Goal: Task Accomplishment & Management: Manage account settings

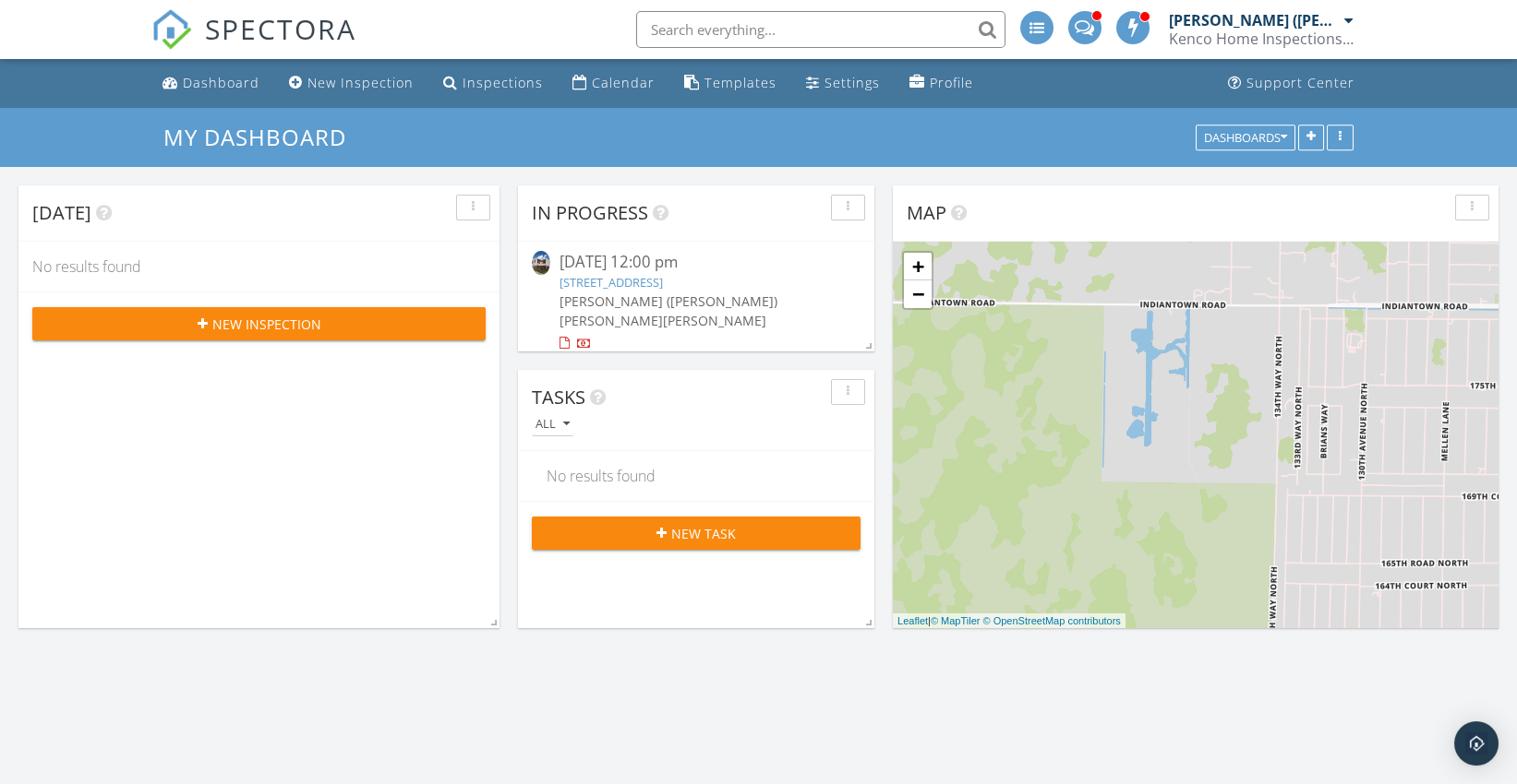
scroll to position [3510, 1548]
click at [220, 87] on div "Dashboard" at bounding box center [220, 82] width 77 height 18
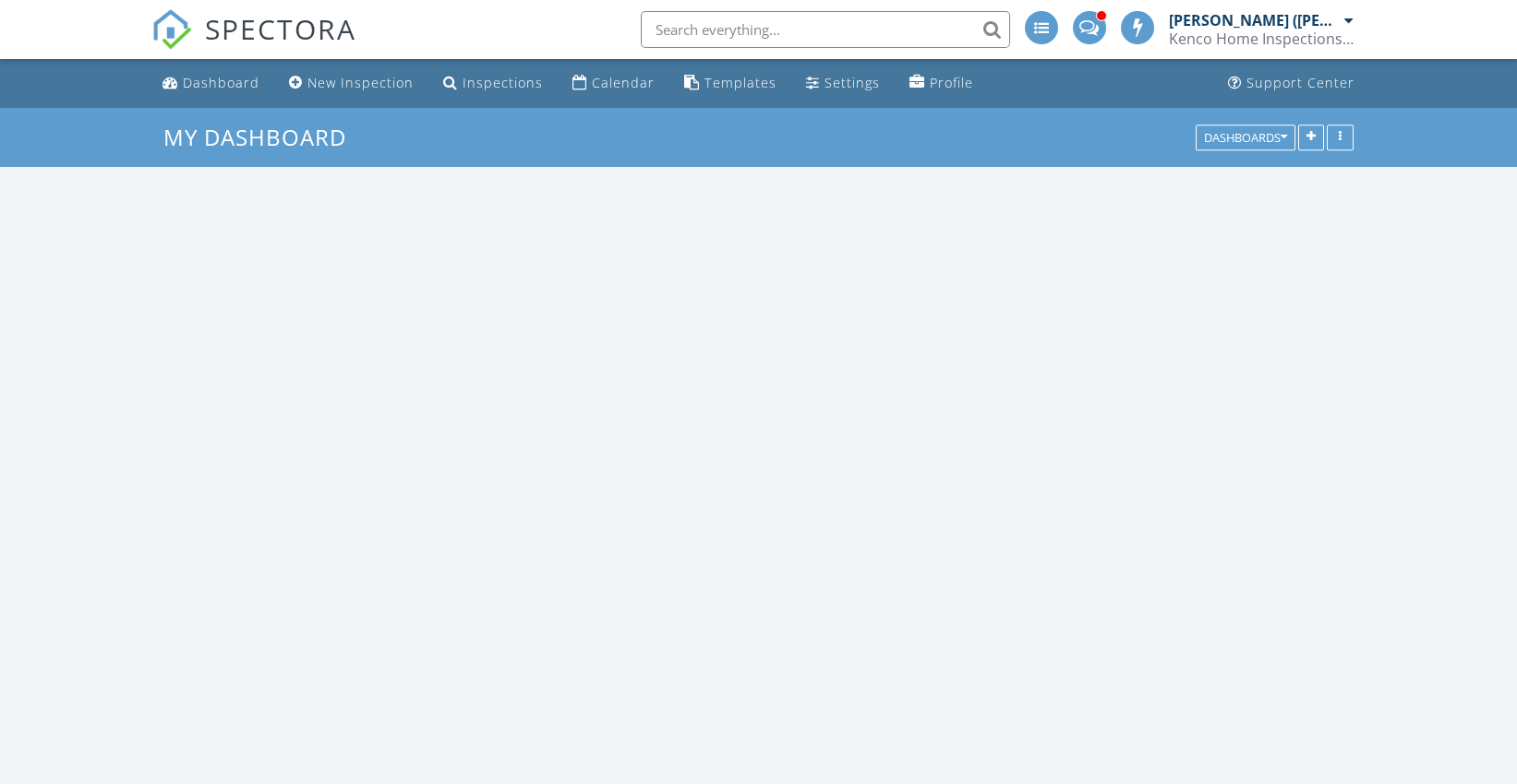
scroll to position [3510, 1548]
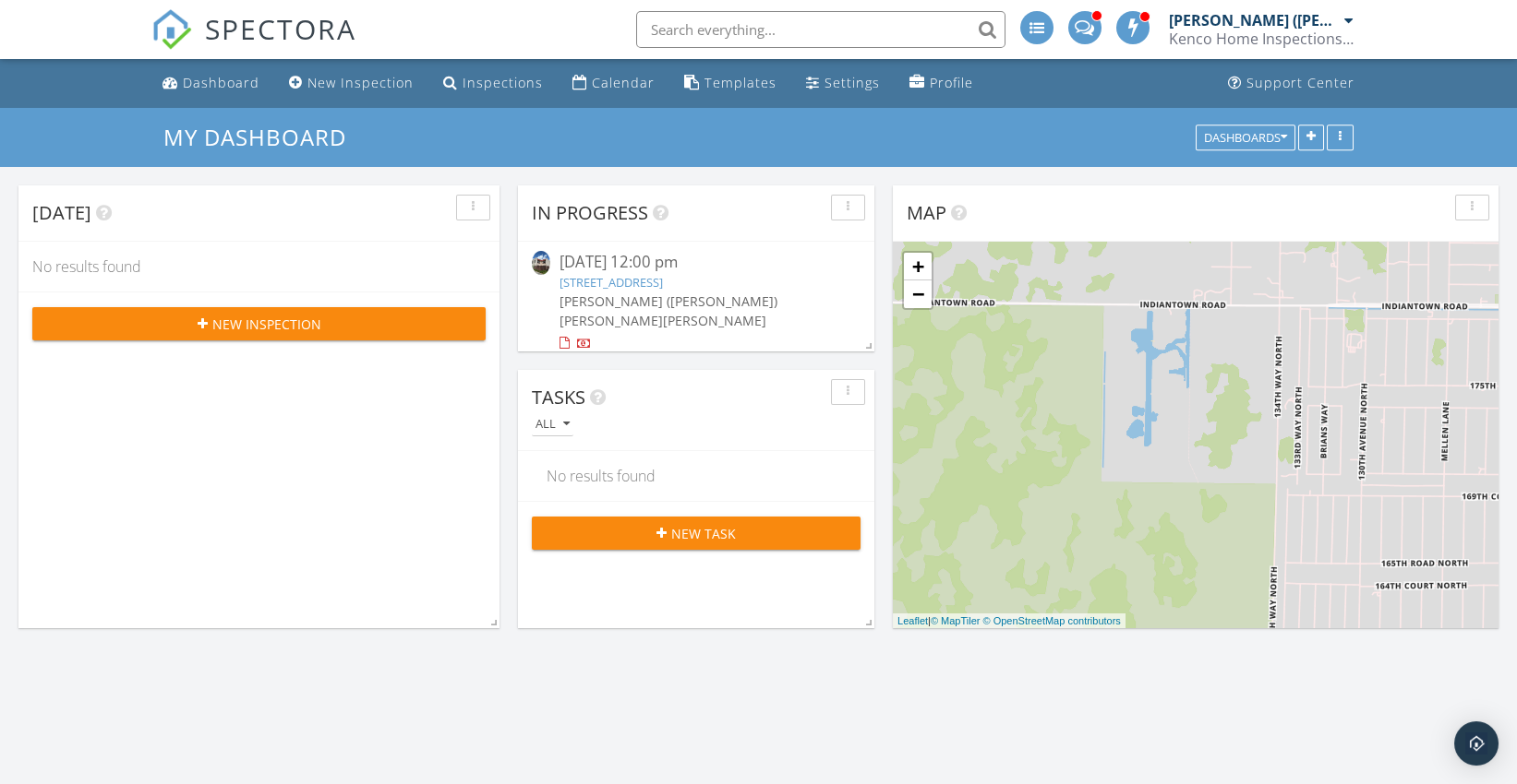
click at [663, 275] on link "6315 Seven Springs Blvd c, Greenacres, FL 33463" at bounding box center [611, 282] width 104 height 17
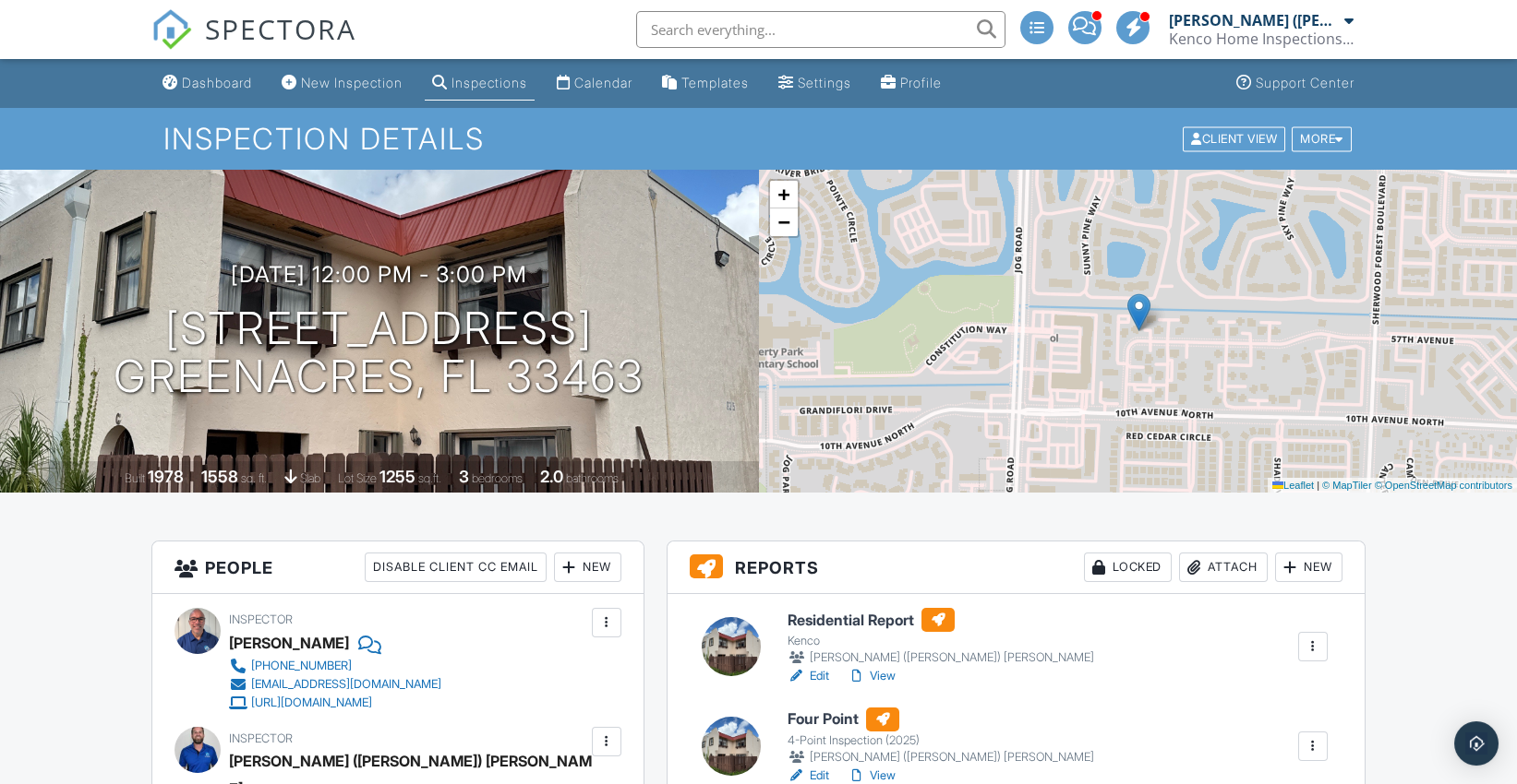
click at [715, 286] on div "09/26/2025 12:00 pm - 3:00 pm 6315 Seven Springs Blvd c Greenacres, FL 33463" at bounding box center [380, 331] width 759 height 140
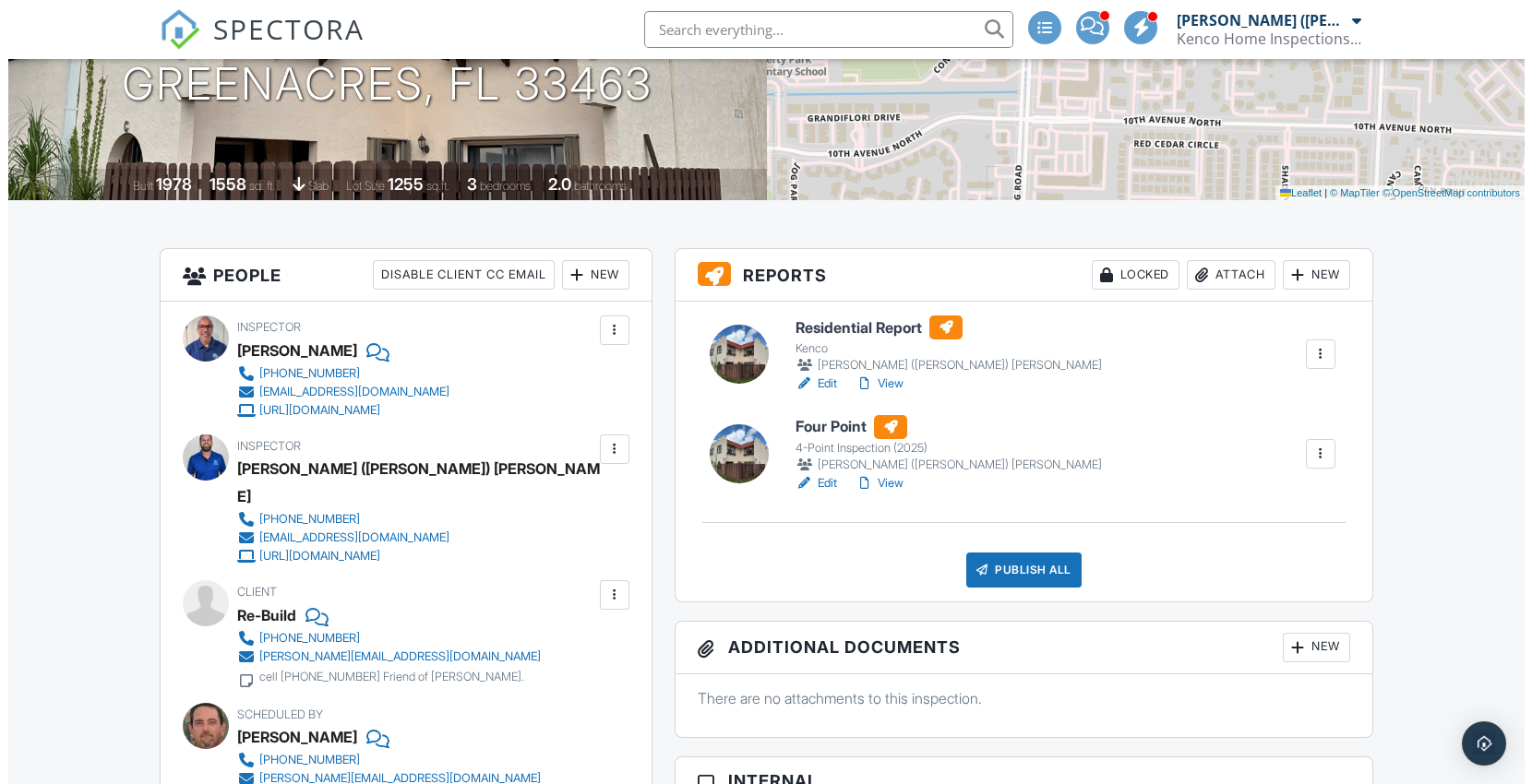
scroll to position [292, 0]
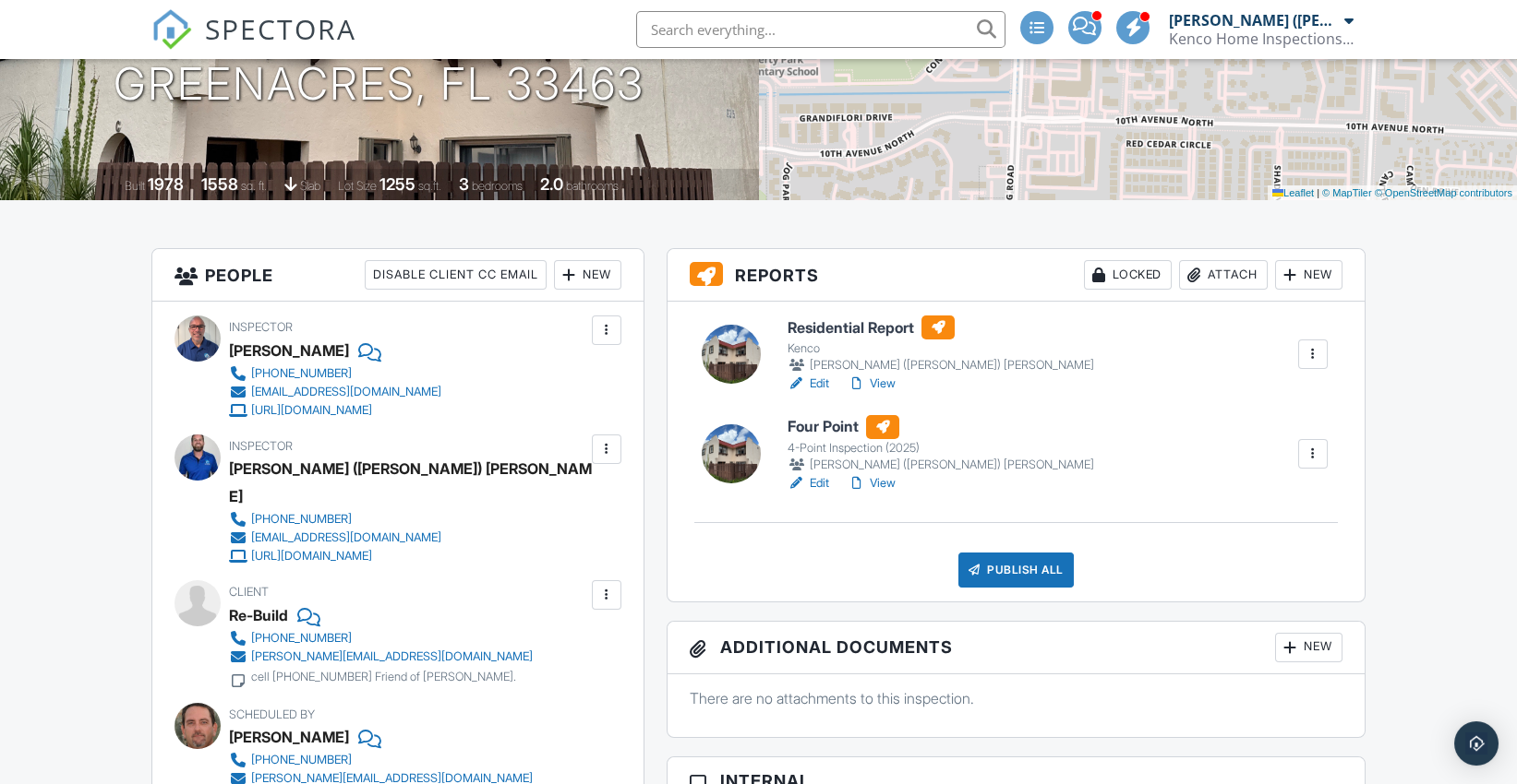
click at [934, 410] on div "Residential Report Kenco Alex (Brett) Bergmann Edit View Quick Publish Assign I…" at bounding box center [1016, 451] width 697 height 299
click at [1198, 286] on div "Attach" at bounding box center [1223, 275] width 89 height 30
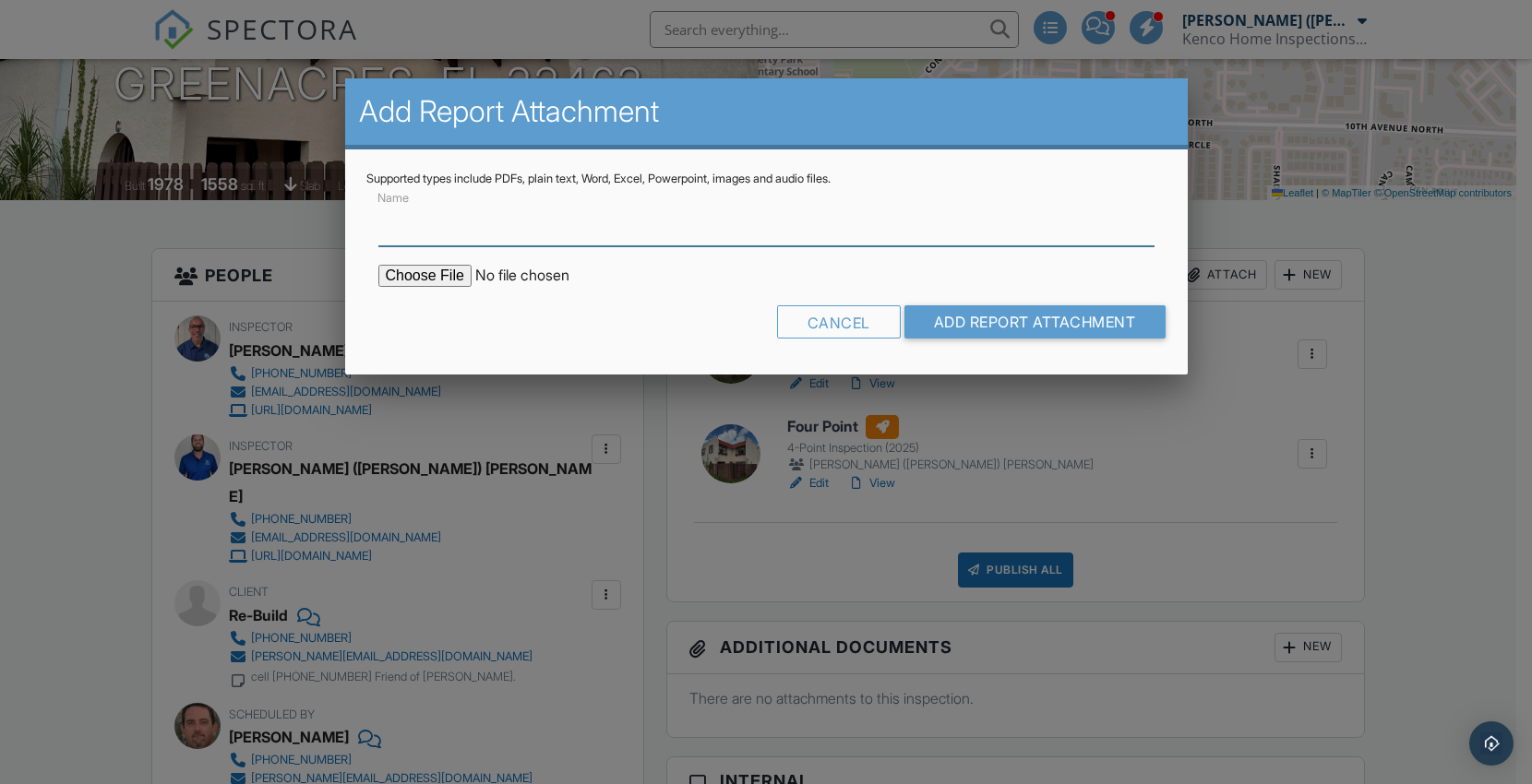
click at [811, 216] on input "Name" at bounding box center [766, 223] width 776 height 45
type input "BuildFax"
click at [425, 268] on input "file" at bounding box center [535, 276] width 314 height 22
type input "C:\fakepath\BuildFax Report - 6315 SEVEN SPRINGS BLVD GREENACRES FL 33463.pdf"
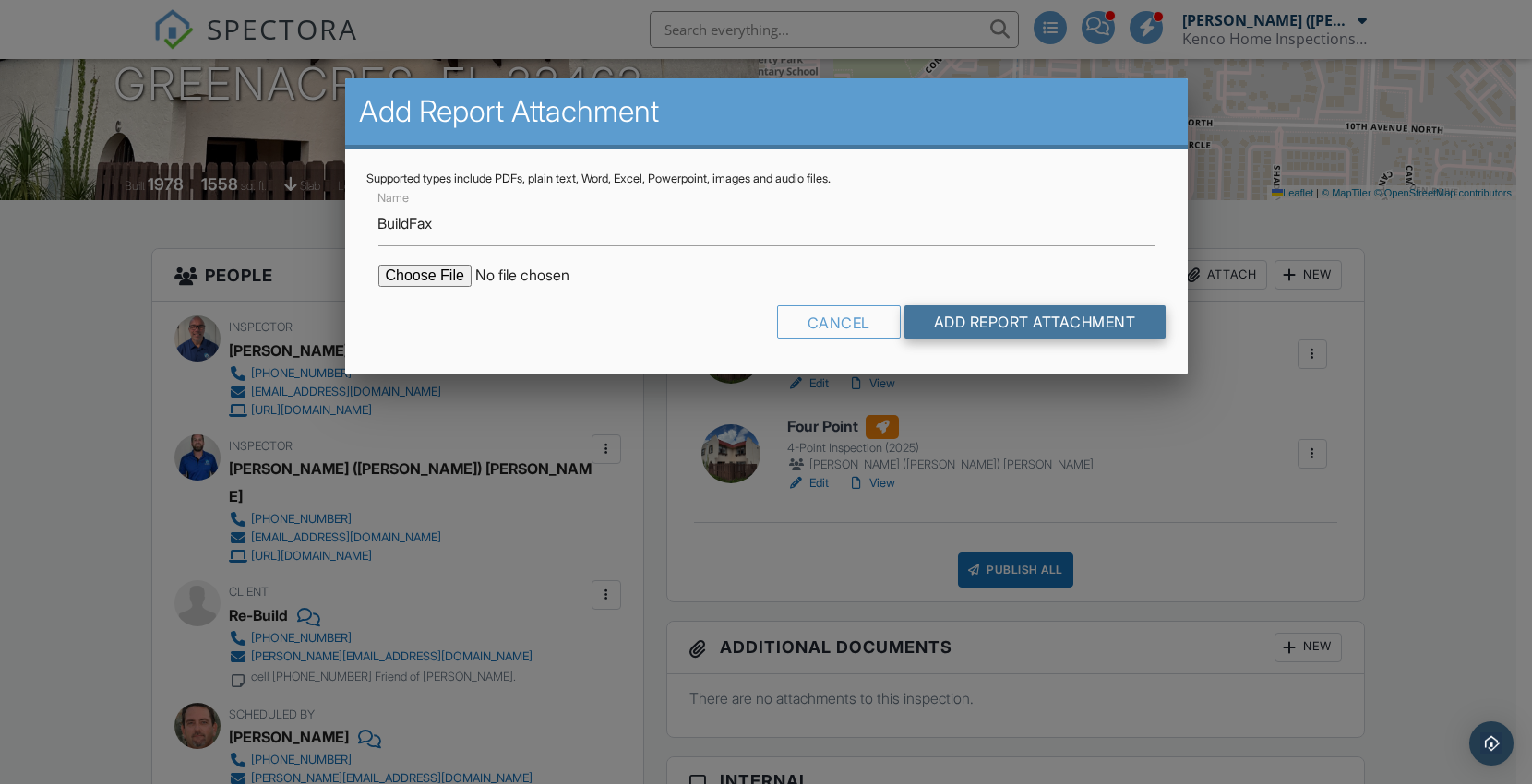
click at [1036, 323] on input "Add Report Attachment" at bounding box center [1035, 322] width 261 height 33
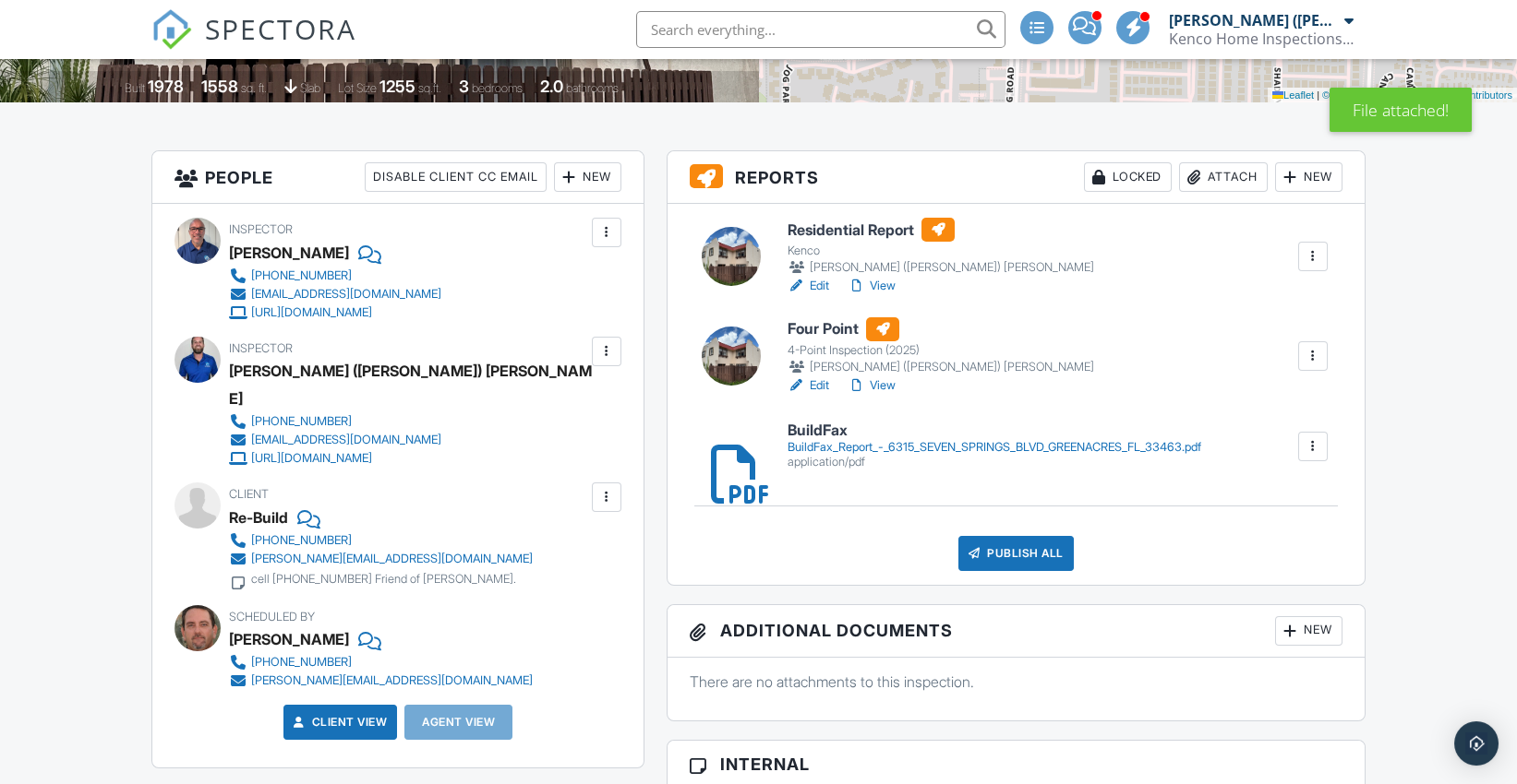
click at [1022, 553] on div "Publish All" at bounding box center [1016, 554] width 116 height 35
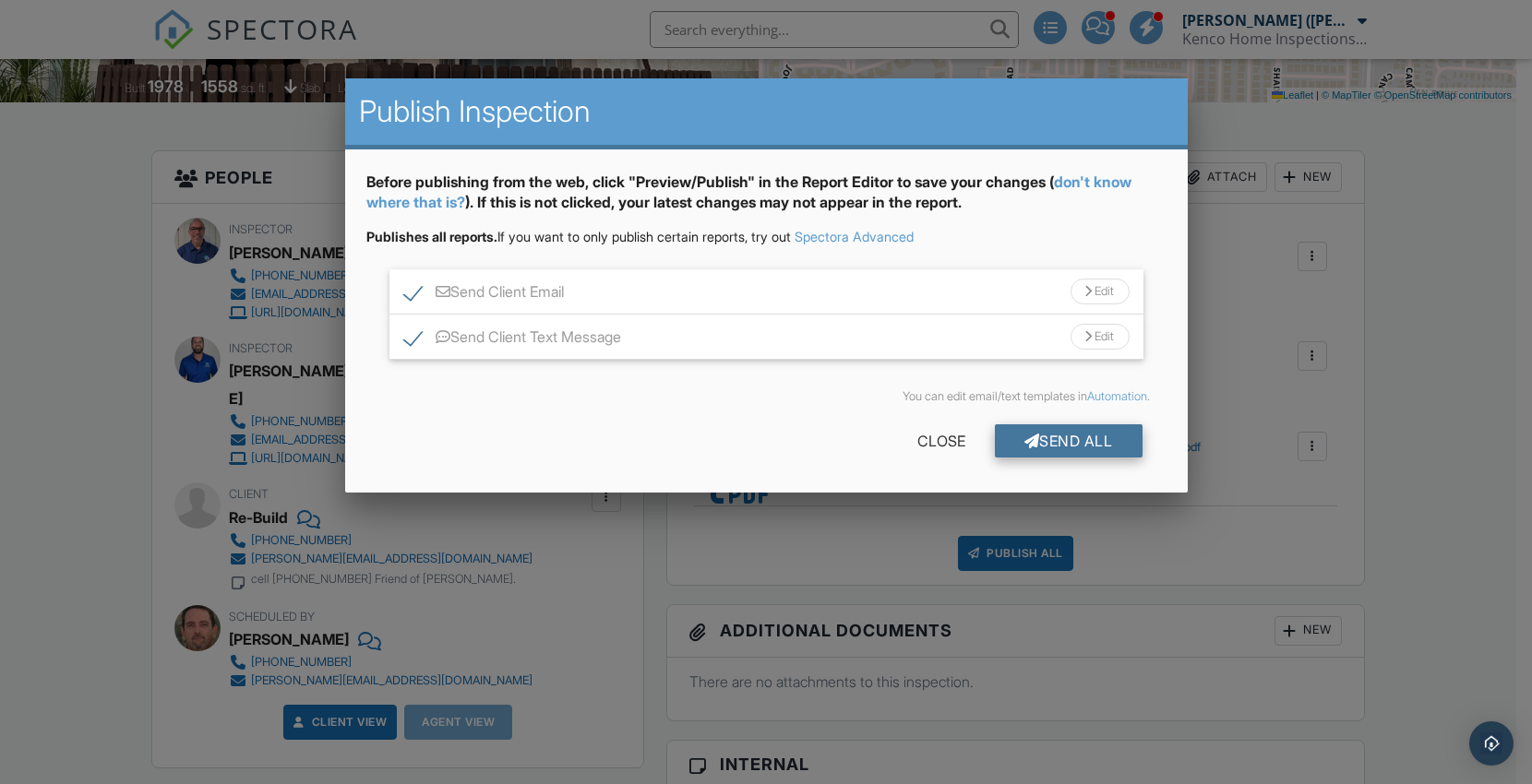
click at [1063, 433] on div "Send All" at bounding box center [1069, 442] width 148 height 33
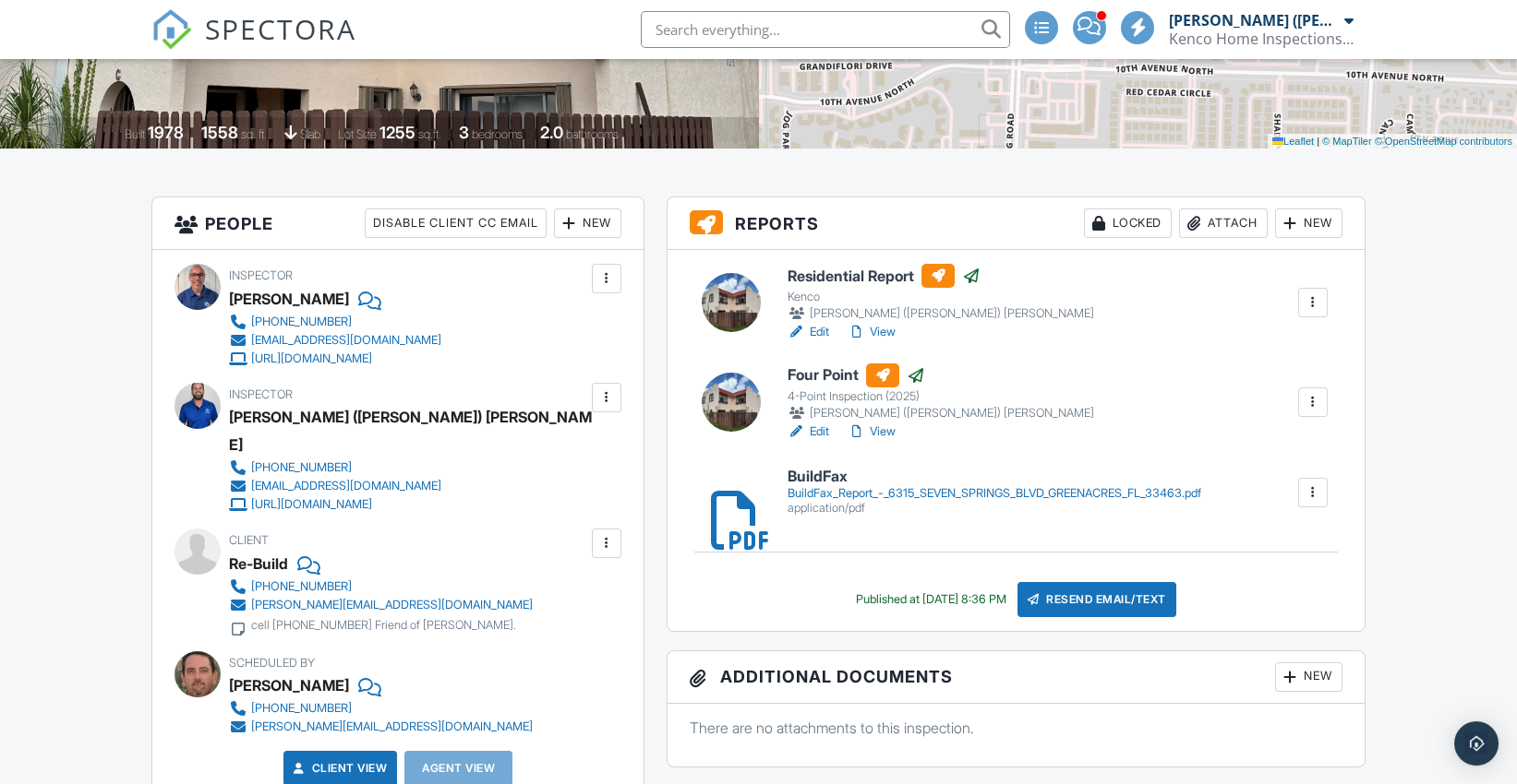
scroll to position [391, 0]
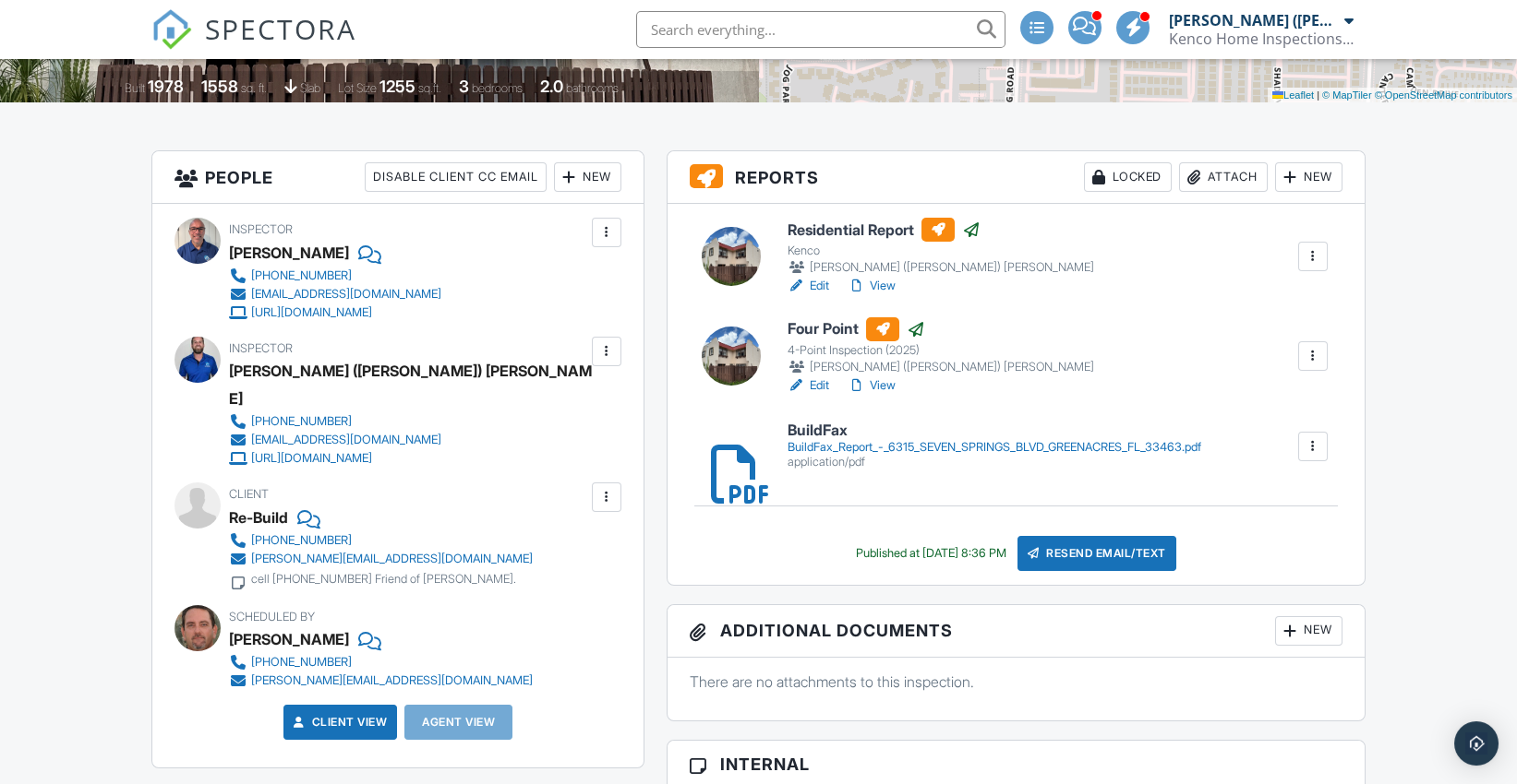
click at [1093, 19] on div at bounding box center [1097, 16] width 11 height 11
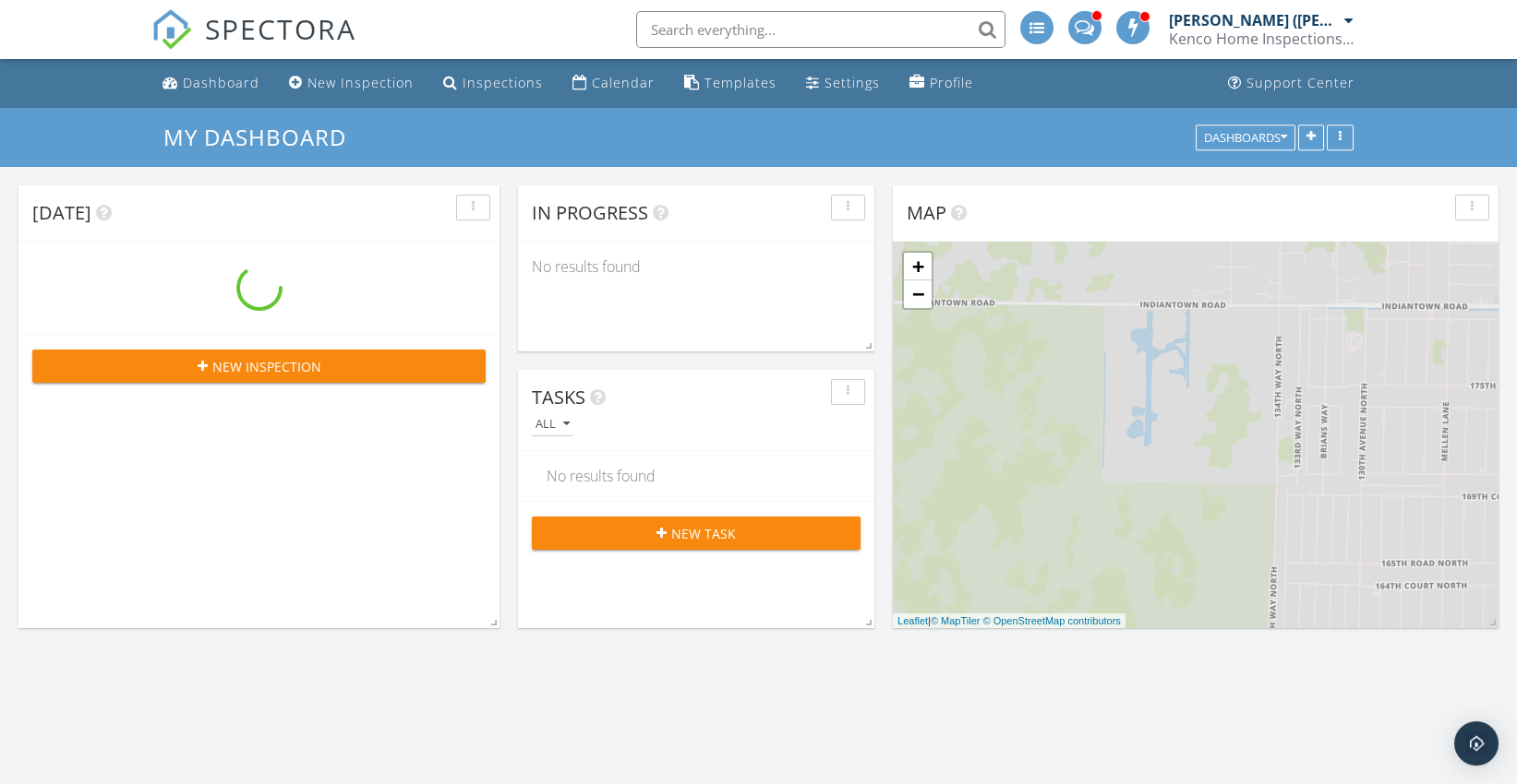
scroll to position [3510, 1548]
